Goal: Information Seeking & Learning: Check status

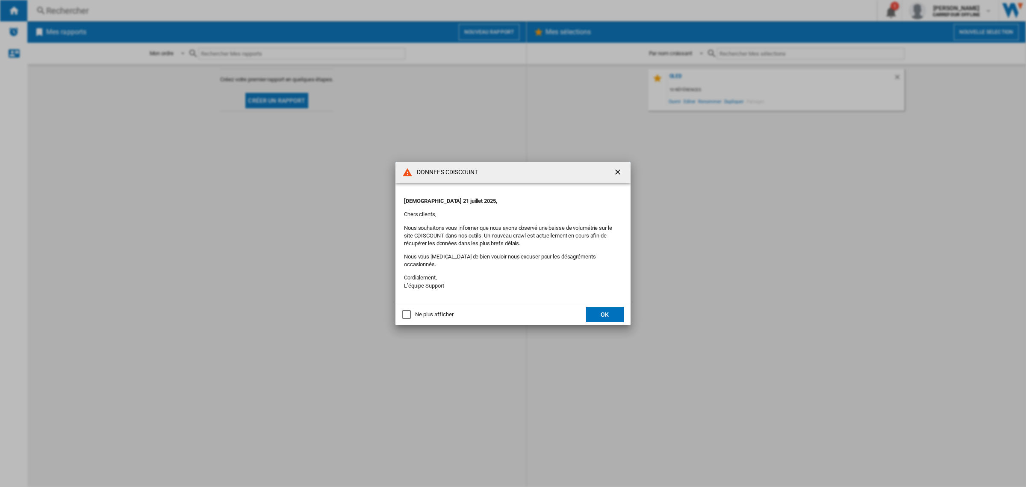
click at [609, 322] on div "DONNEES CDISCOUNT Jeudi 21 juillet 2025, Chers clients, Nous souhaitons vous in…" at bounding box center [513, 243] width 1026 height 487
click at [609, 311] on button "OK" at bounding box center [605, 314] width 38 height 15
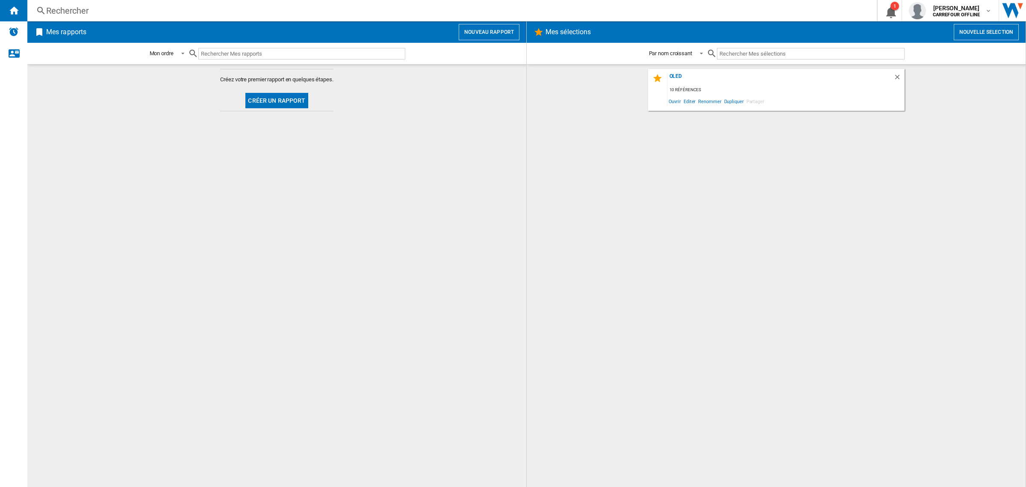
drag, startPoint x: 61, startPoint y: 2, endPoint x: 59, endPoint y: 7, distance: 5.0
click at [62, 2] on div "Rechercher Rechercher 0 1 [PERSON_NAME] CARREFOUR OFFLINE CARREFOUR OFFLINE Mes…" at bounding box center [526, 10] width 999 height 21
click at [59, 9] on div "Rechercher" at bounding box center [450, 11] width 809 height 12
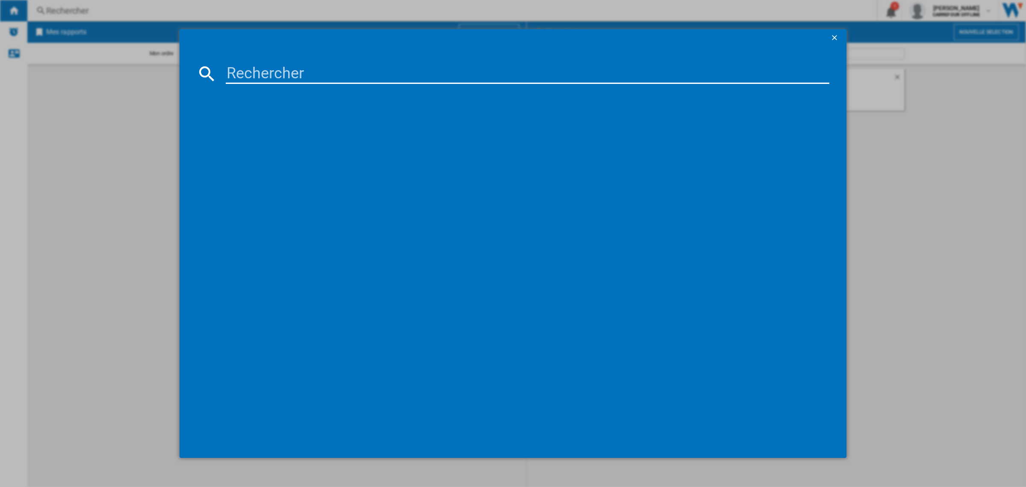
click at [249, 77] on input at bounding box center [528, 73] width 604 height 21
paste input "7500435225229"
type input "7500435225229"
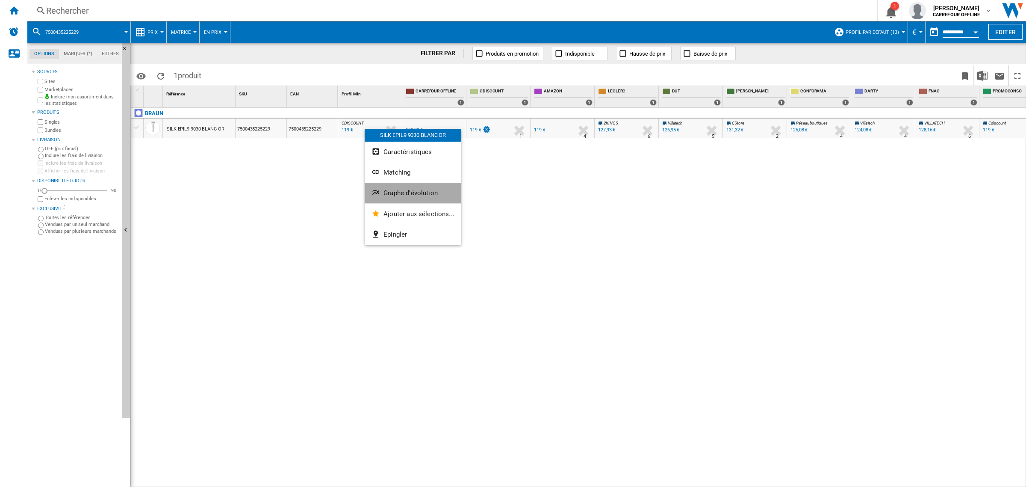
click at [418, 195] on span "Graphe d'évolution" at bounding box center [411, 193] width 54 height 8
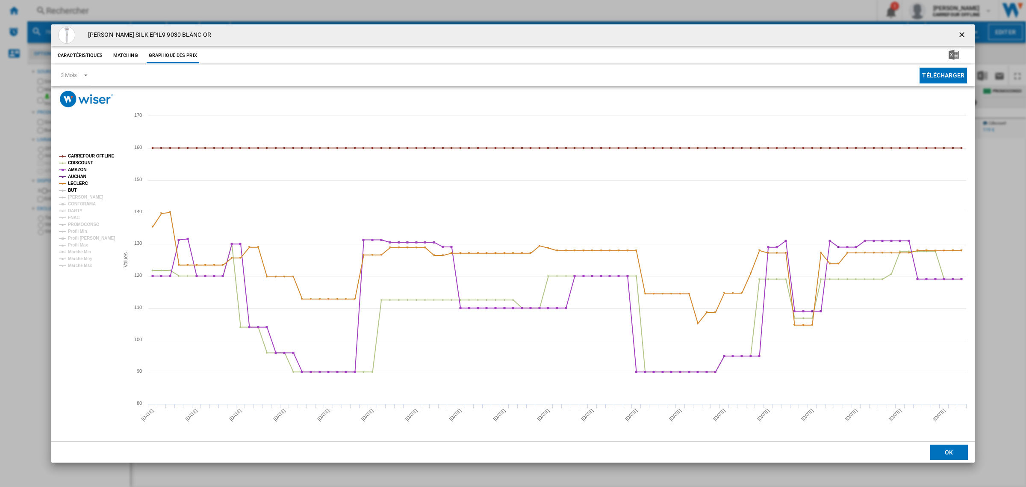
click at [74, 191] on tspan "BUT" at bounding box center [72, 190] width 9 height 5
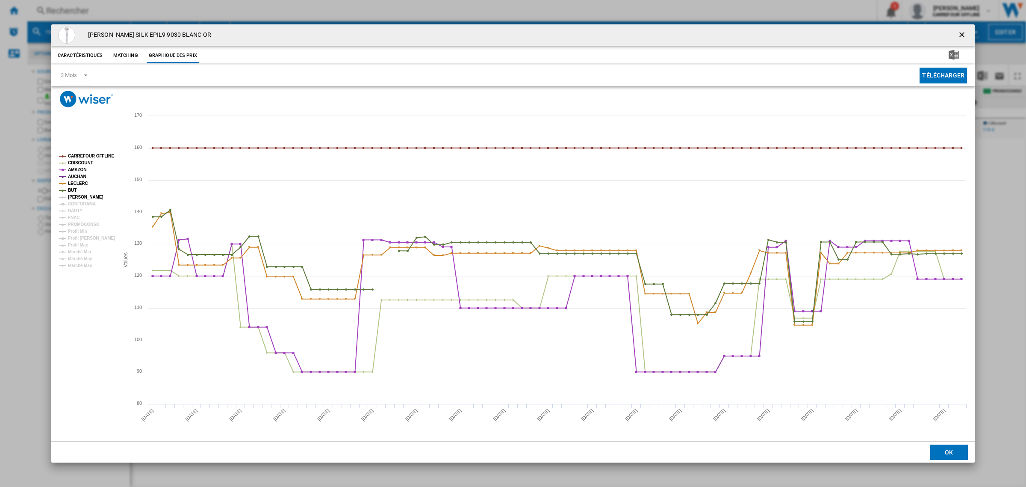
click at [75, 195] on tspan "[PERSON_NAME]" at bounding box center [85, 197] width 35 height 5
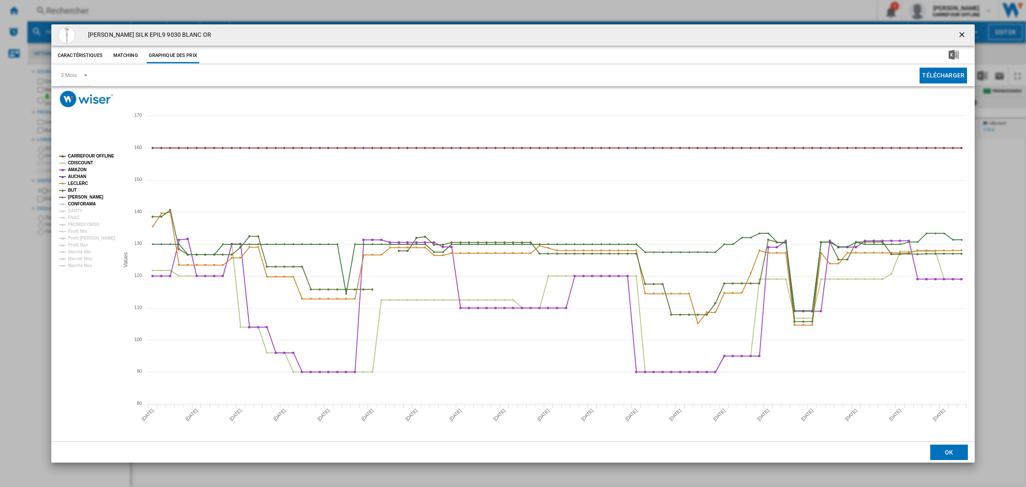
click at [78, 202] on tspan "CONFORAMA" at bounding box center [82, 203] width 28 height 5
click at [80, 208] on tspan "DARTY" at bounding box center [75, 210] width 15 height 5
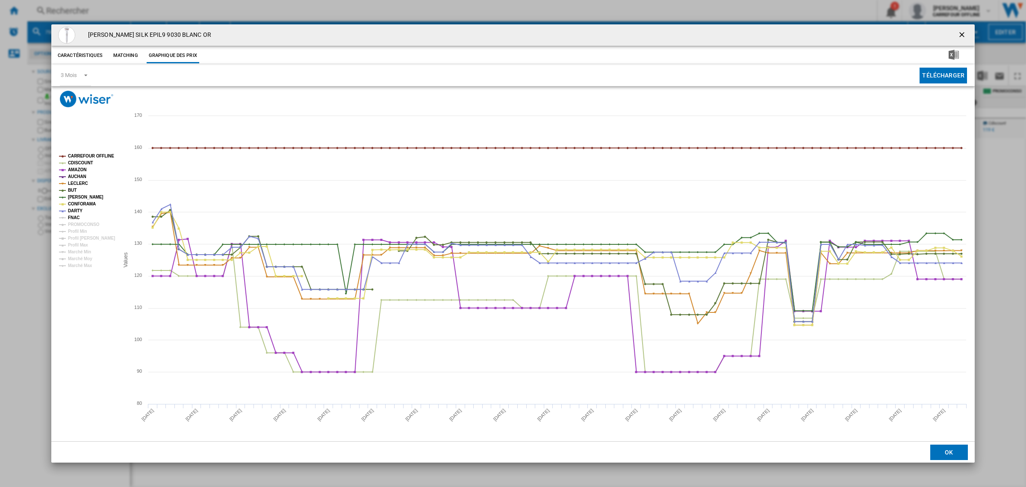
click at [75, 217] on tspan "FNAC" at bounding box center [74, 217] width 12 height 5
